Goal: Find specific page/section: Find specific page/section

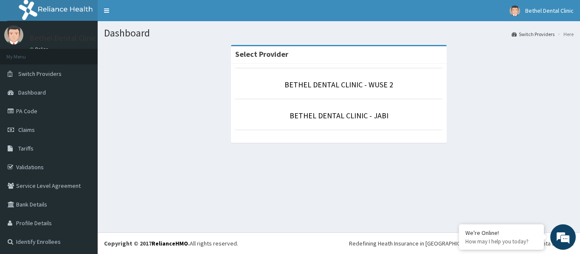
click at [330, 90] on p "BETHEL DENTAL CLINIC - WUSE 2" at bounding box center [338, 84] width 207 height 11
click at [344, 114] on link "BETHEL DENTAL CLINIC - JABI" at bounding box center [338, 116] width 99 height 10
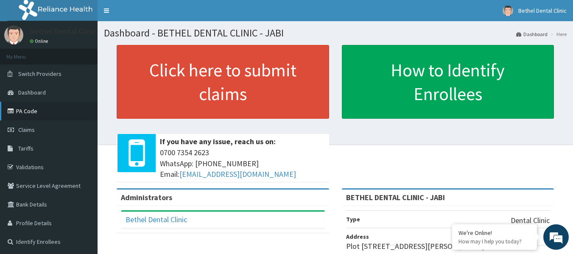
click at [41, 113] on link "PA Code" at bounding box center [49, 111] width 98 height 19
